Goal: Feedback & Contribution: Leave review/rating

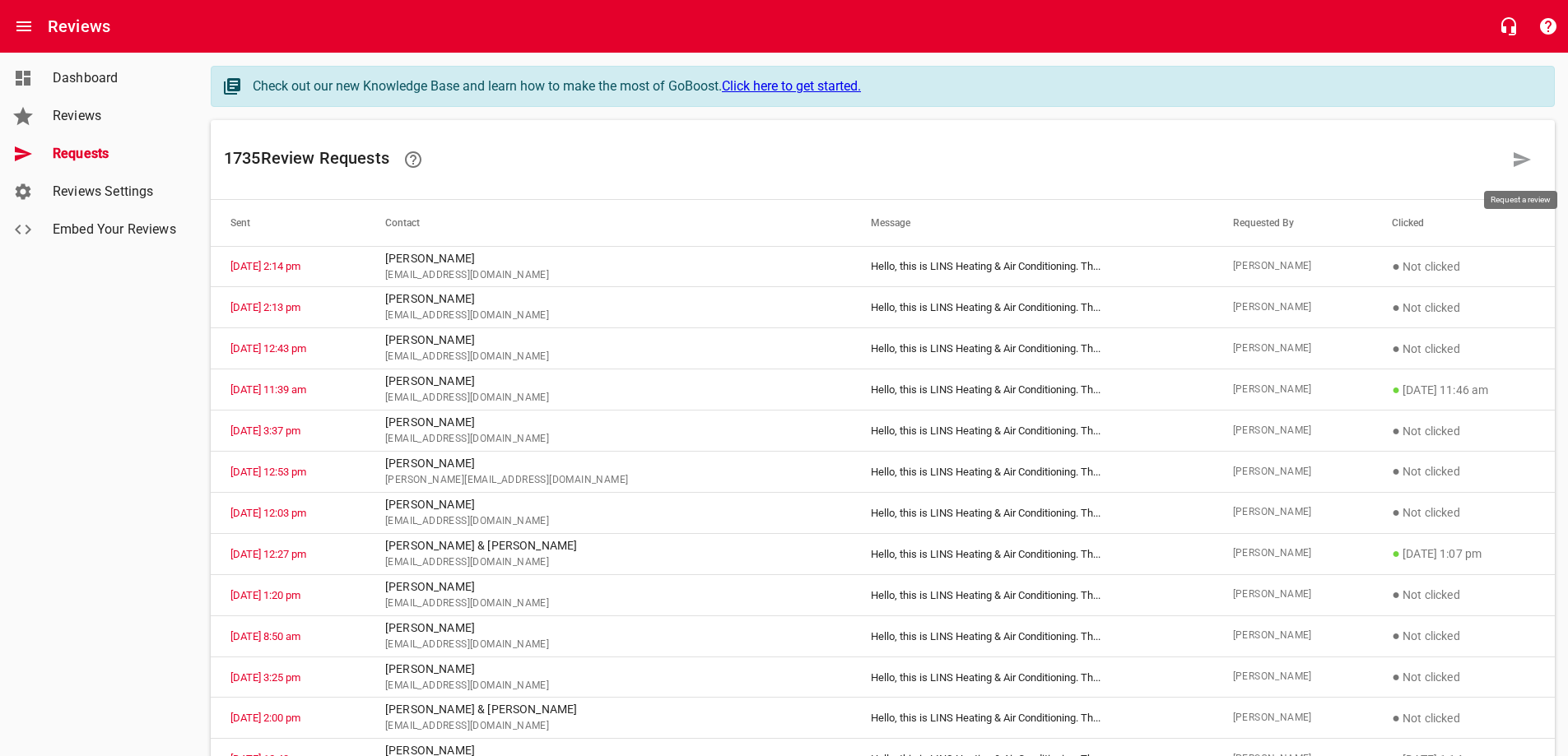
click at [1519, 159] on icon at bounding box center [1522, 160] width 19 height 19
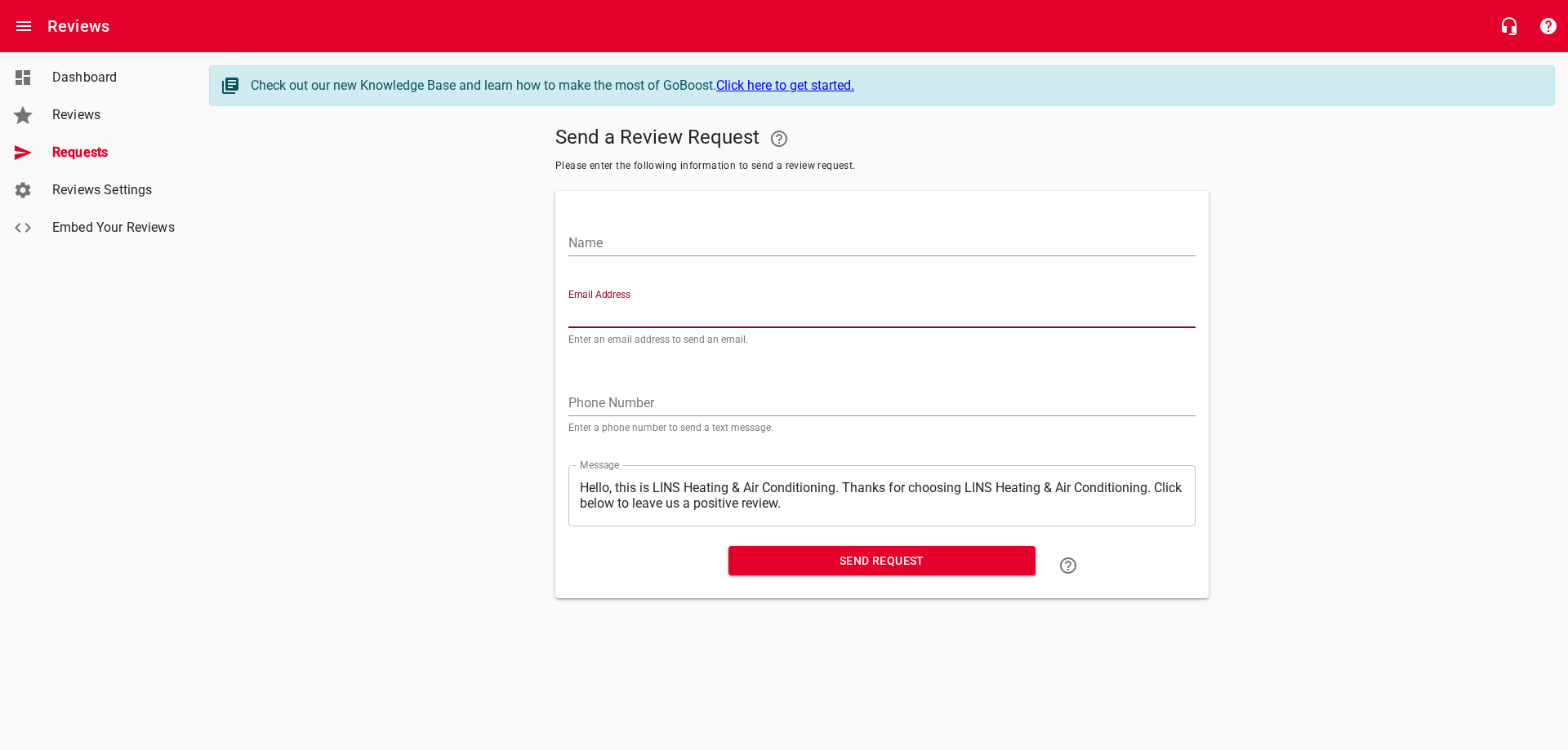
paste input "[PERSON_NAME][EMAIL_ADDRESS][PERSON_NAME][DOMAIN_NAME]"
type input "[PERSON_NAME][EMAIL_ADDRESS][PERSON_NAME][DOMAIN_NAME]"
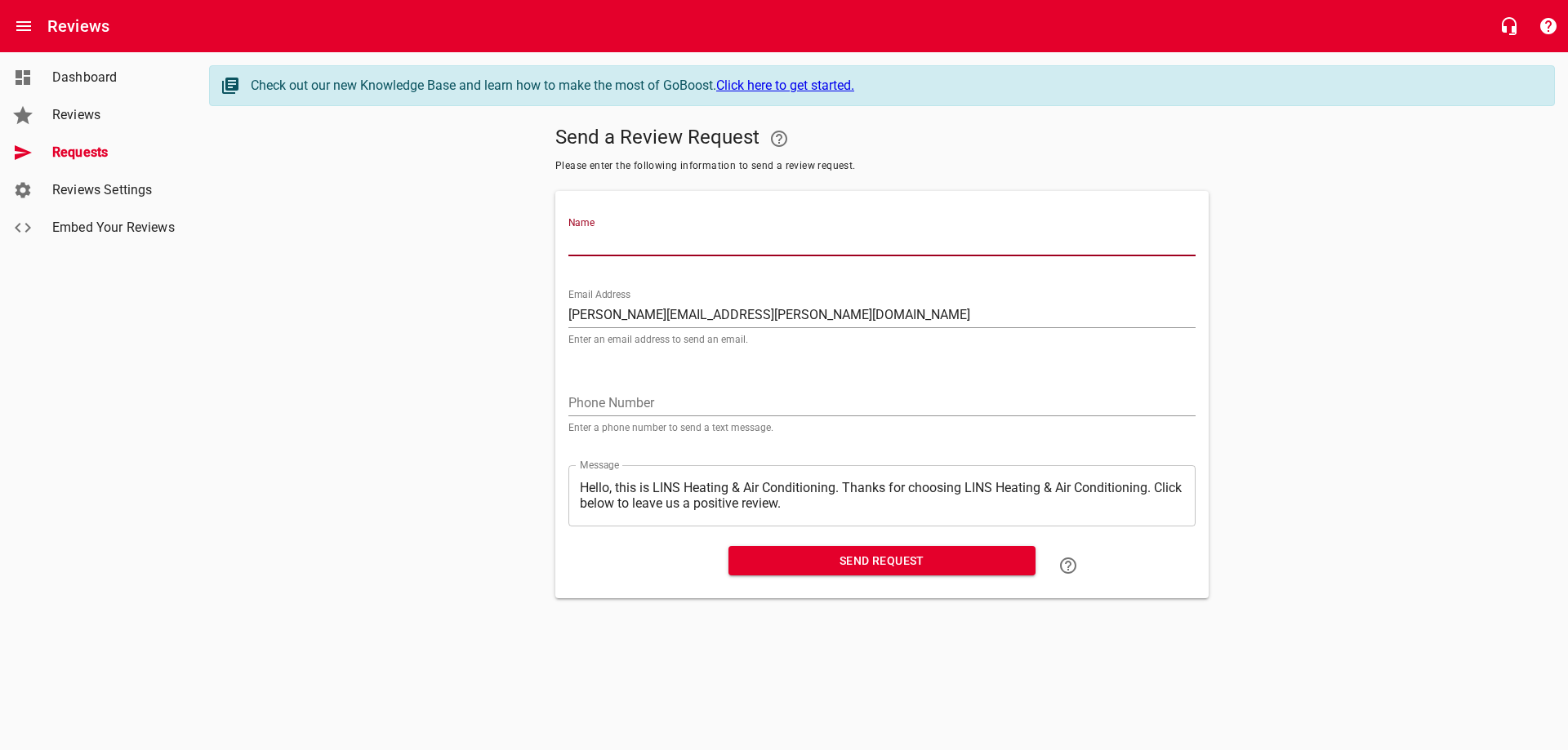
click at [640, 244] on input "Name" at bounding box center [882, 243] width 627 height 26
click at [672, 230] on input "[PERSON_NAME]" at bounding box center [882, 243] width 627 height 26
type input "[PERSON_NAME]"
click at [853, 554] on span "Send Request" at bounding box center [881, 561] width 281 height 20
